Goal: Transaction & Acquisition: Book appointment/travel/reservation

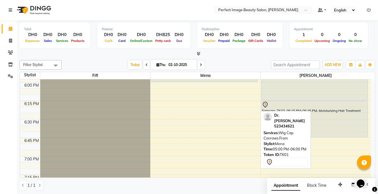
scroll to position [662, 0]
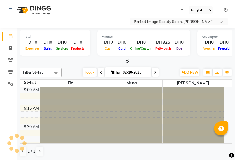
select select "en"
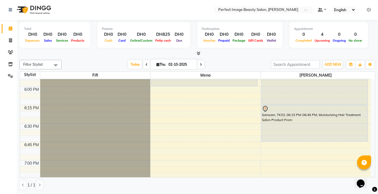
scroll to position [659, 0]
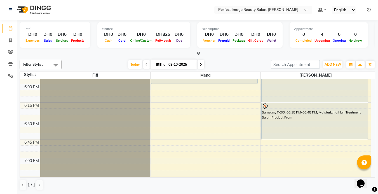
click at [200, 64] on icon at bounding box center [201, 64] width 2 height 3
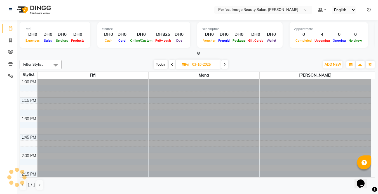
scroll to position [148, 0]
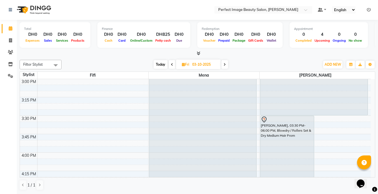
click at [223, 64] on span at bounding box center [224, 64] width 7 height 9
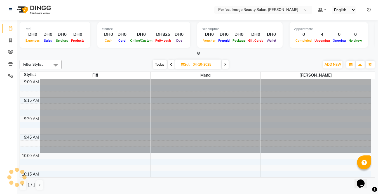
scroll to position [443, 0]
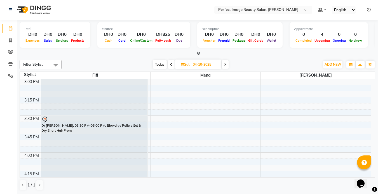
click at [223, 64] on span at bounding box center [225, 64] width 7 height 9
type input "05-10-2025"
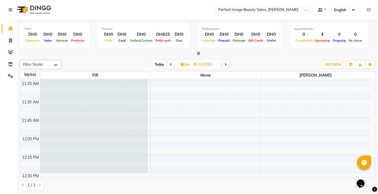
scroll to position [164, 0]
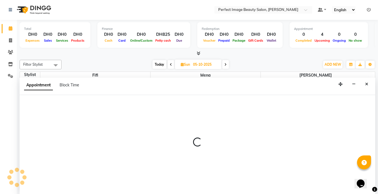
select select "85054"
select select "690"
select select "tentative"
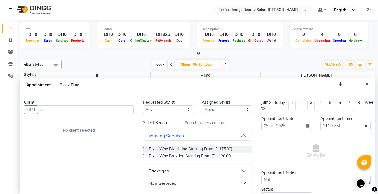
type input "s"
click at [43, 110] on input "0524815959" at bounding box center [74, 109] width 73 height 9
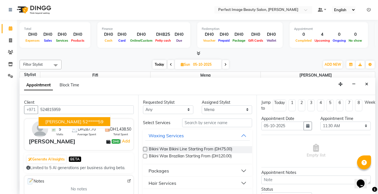
click at [67, 119] on span "Samantha Coonelius" at bounding box center [63, 122] width 36 height 6
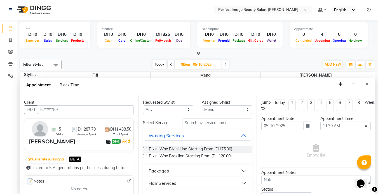
type input "52*****59"
click at [190, 122] on input "text" at bounding box center [217, 123] width 70 height 9
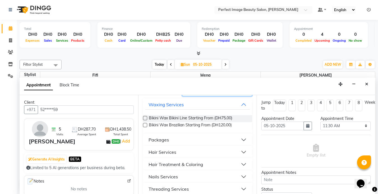
scroll to position [31, 0]
click at [166, 153] on div "Hair Services" at bounding box center [162, 152] width 28 height 7
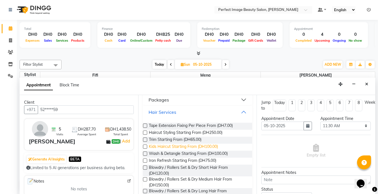
scroll to position [70, 0]
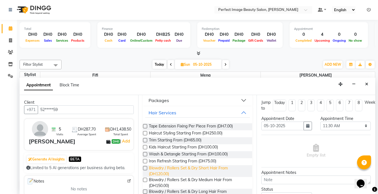
click at [161, 160] on span "Blowdry / Rollers Set & Dry Short Hair From (DH120.00)" at bounding box center [198, 171] width 99 height 12
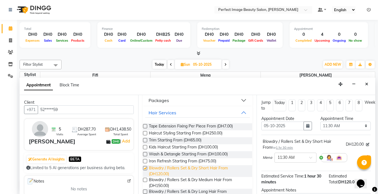
checkbox input "false"
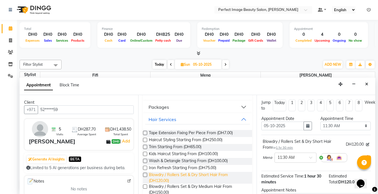
scroll to position [0, 0]
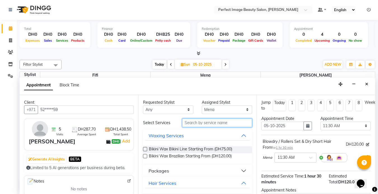
click at [189, 124] on input "text" at bounding box center [217, 123] width 70 height 9
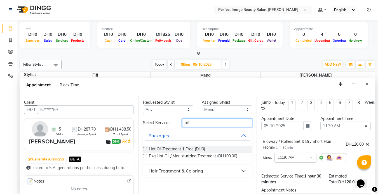
type input "oil"
click at [185, 160] on div "Hair Treatment & Coloring" at bounding box center [175, 171] width 55 height 7
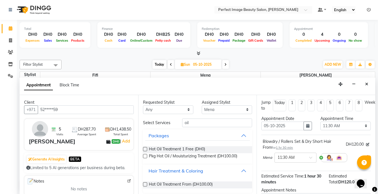
scroll to position [3, 0]
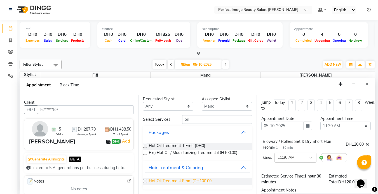
click at [186, 160] on span "Hot Oil Treatment From (DH100.00)" at bounding box center [181, 181] width 64 height 7
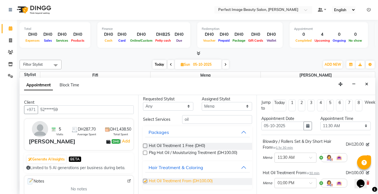
checkbox input "false"
click at [235, 160] on input "text" at bounding box center [289, 183] width 25 height 6
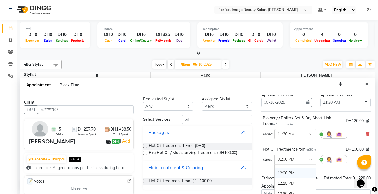
scroll to position [79, 0]
click at [235, 160] on div "12:00 PM" at bounding box center [295, 173] width 41 height 10
click at [235, 160] on input "text" at bounding box center [289, 159] width 25 height 6
click at [235, 160] on div "11:30 AM" at bounding box center [295, 172] width 41 height 10
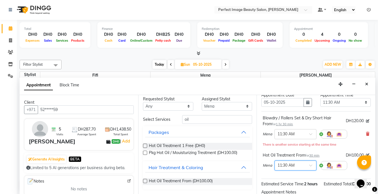
scroll to position [40, 0]
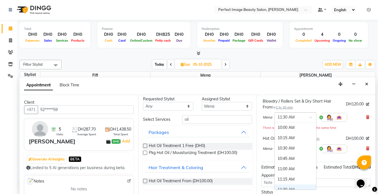
click at [235, 115] on input "text" at bounding box center [289, 117] width 25 height 6
click at [235, 150] on div "12:00 PM" at bounding box center [295, 148] width 41 height 10
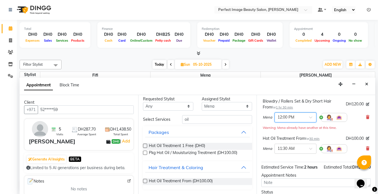
scroll to position [95, 0]
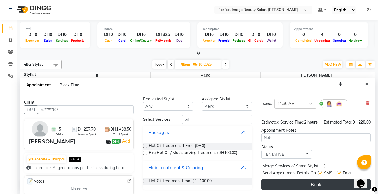
click at [235, 160] on button "Book" at bounding box center [315, 185] width 109 height 10
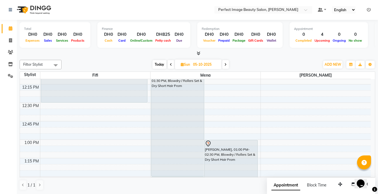
scroll to position [234, 0]
